Goal: Navigation & Orientation: Find specific page/section

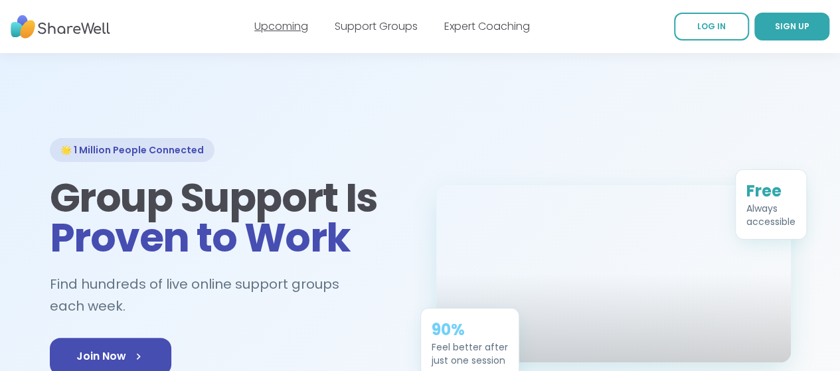
click at [288, 31] on link "Upcoming" at bounding box center [281, 26] width 54 height 15
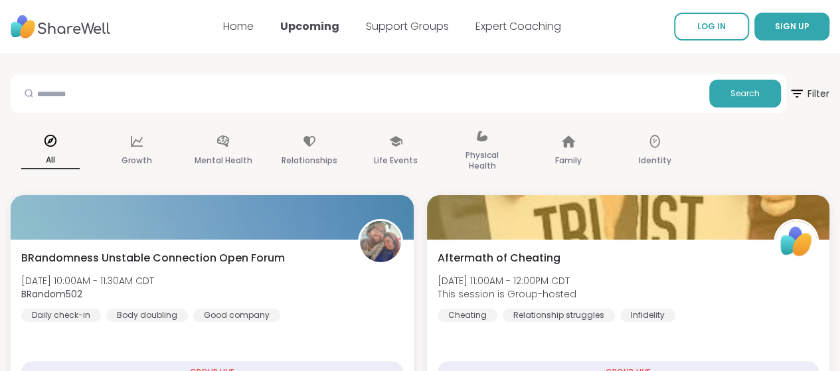
drag, startPoint x: 0, startPoint y: 0, endPoint x: 849, endPoint y: -23, distance: 849.5
click at [503, 30] on link "Expert Coaching" at bounding box center [518, 26] width 86 height 15
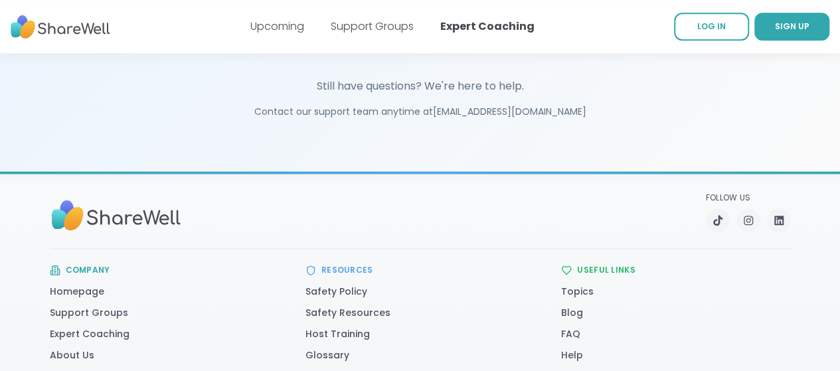
scroll to position [3222, 0]
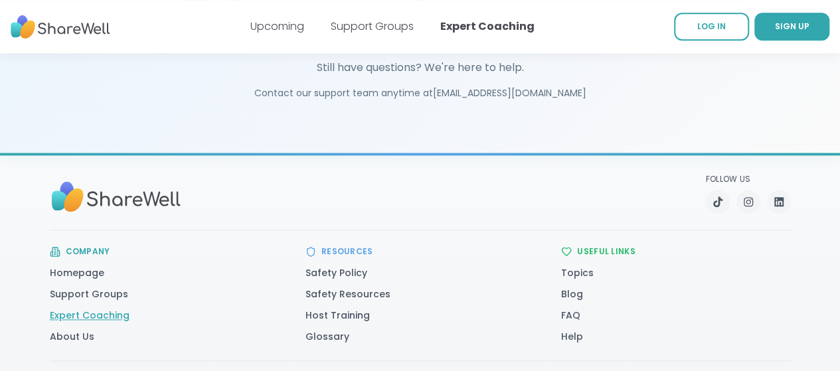
click at [76, 309] on link "Expert Coaching" at bounding box center [90, 315] width 80 height 13
